Goal: Task Accomplishment & Management: Manage account settings

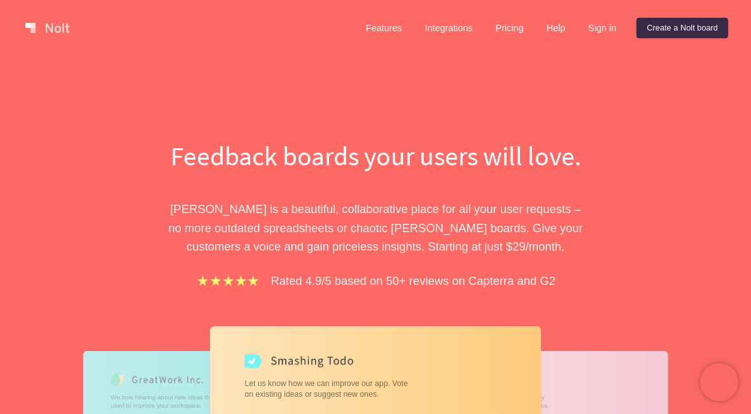
click at [593, 29] on link "Sign in" at bounding box center [602, 28] width 48 height 20
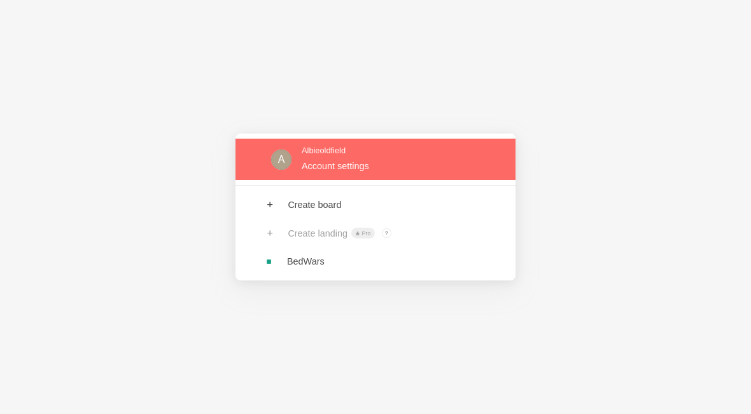
click at [370, 164] on link at bounding box center [375, 159] width 280 height 41
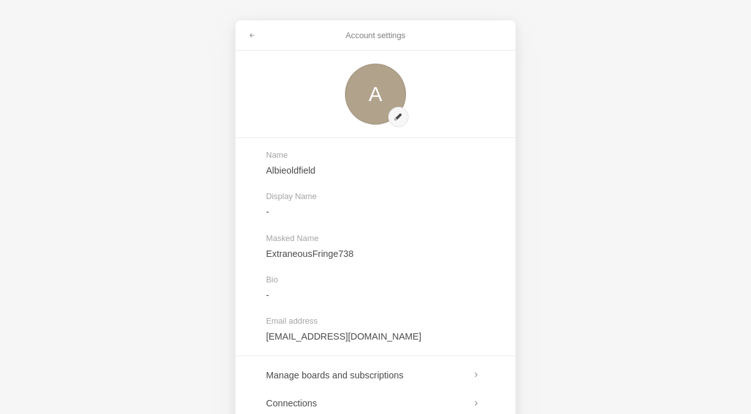
click at [568, 54] on div "Account settings A Name Albieoldfield Display Name - Masked Name ExtraneousFrin…" at bounding box center [375, 207] width 751 height 414
click at [247, 41] on link at bounding box center [252, 35] width 23 height 20
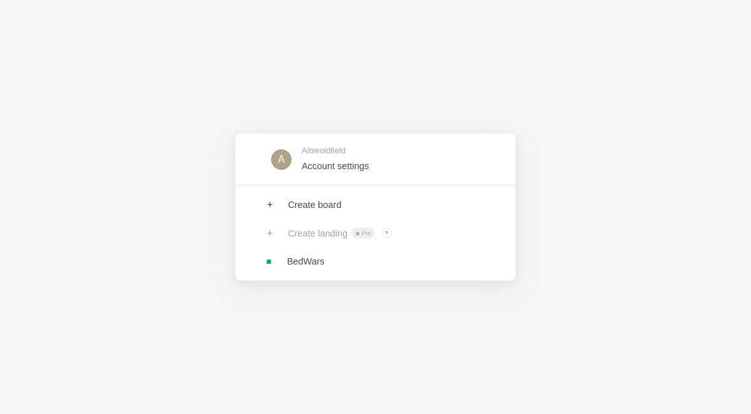
click at [540, 91] on div "A Albieoldfield Account settings Create board Create landing Pro ? Board owners…" at bounding box center [375, 207] width 751 height 414
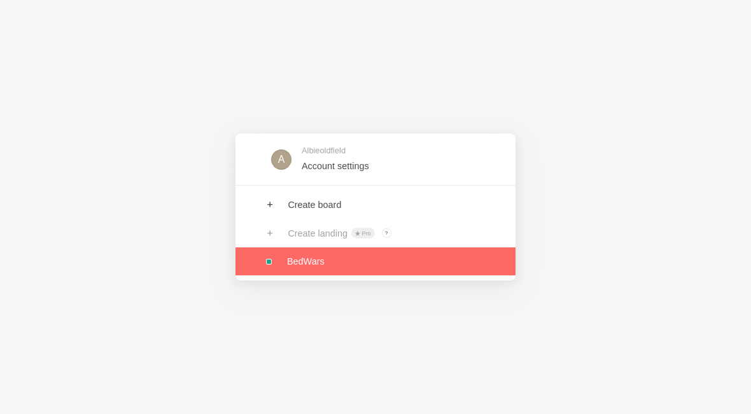
click at [349, 267] on link at bounding box center [375, 262] width 280 height 28
